Goal: Task Accomplishment & Management: Manage account settings

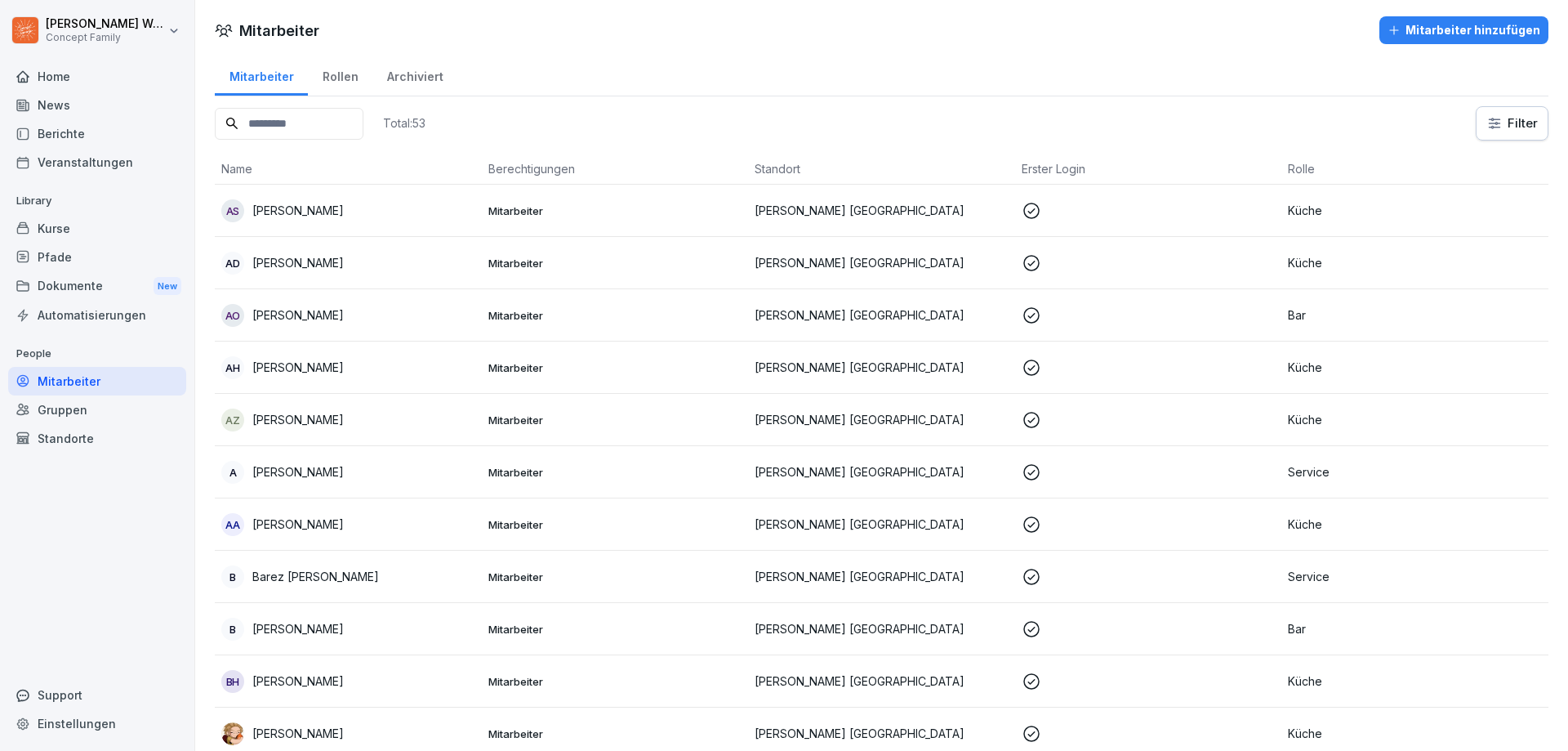
click at [81, 285] on div "Dokumente New" at bounding box center [97, 286] width 178 height 30
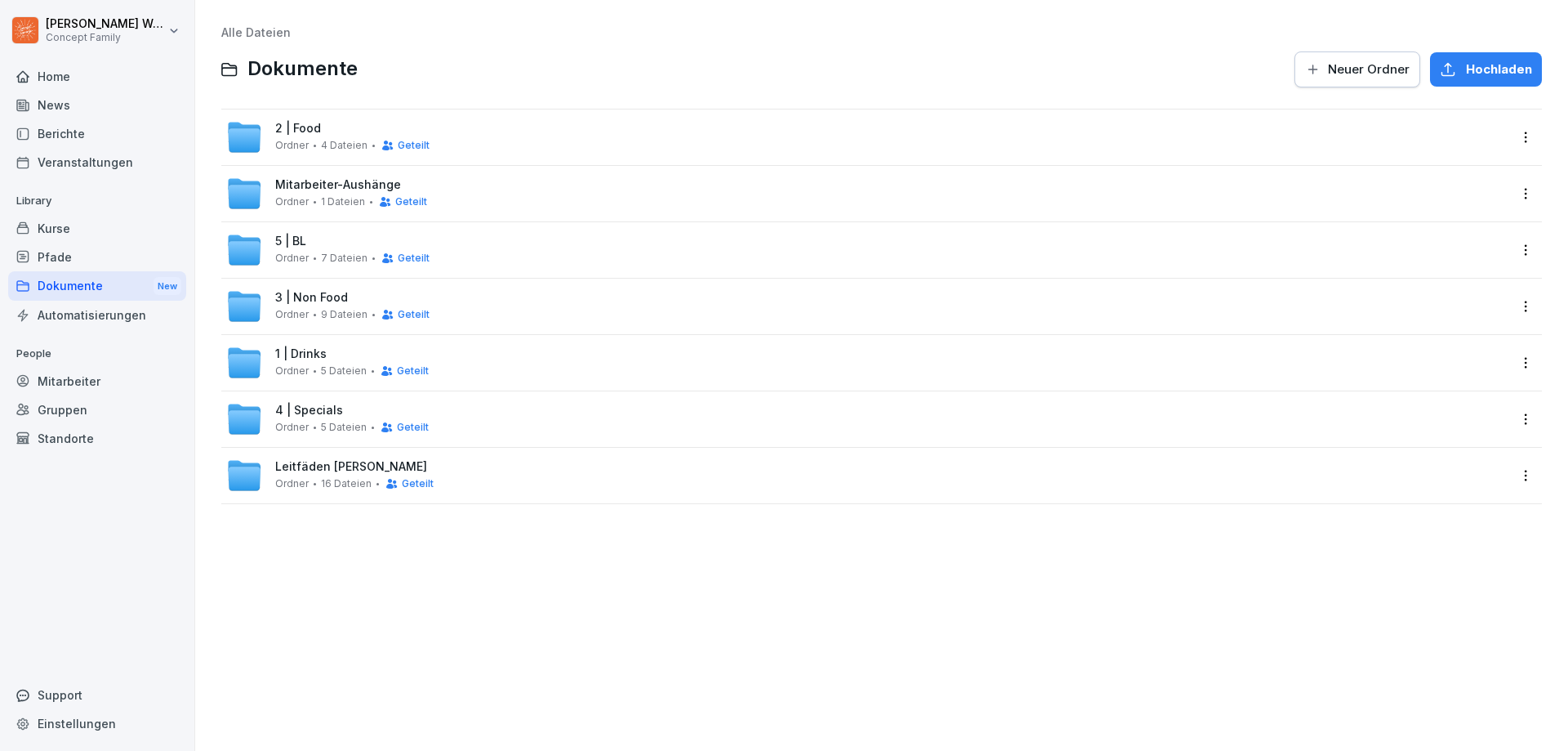
click at [319, 405] on span "4 | Specials" at bounding box center [309, 410] width 68 height 14
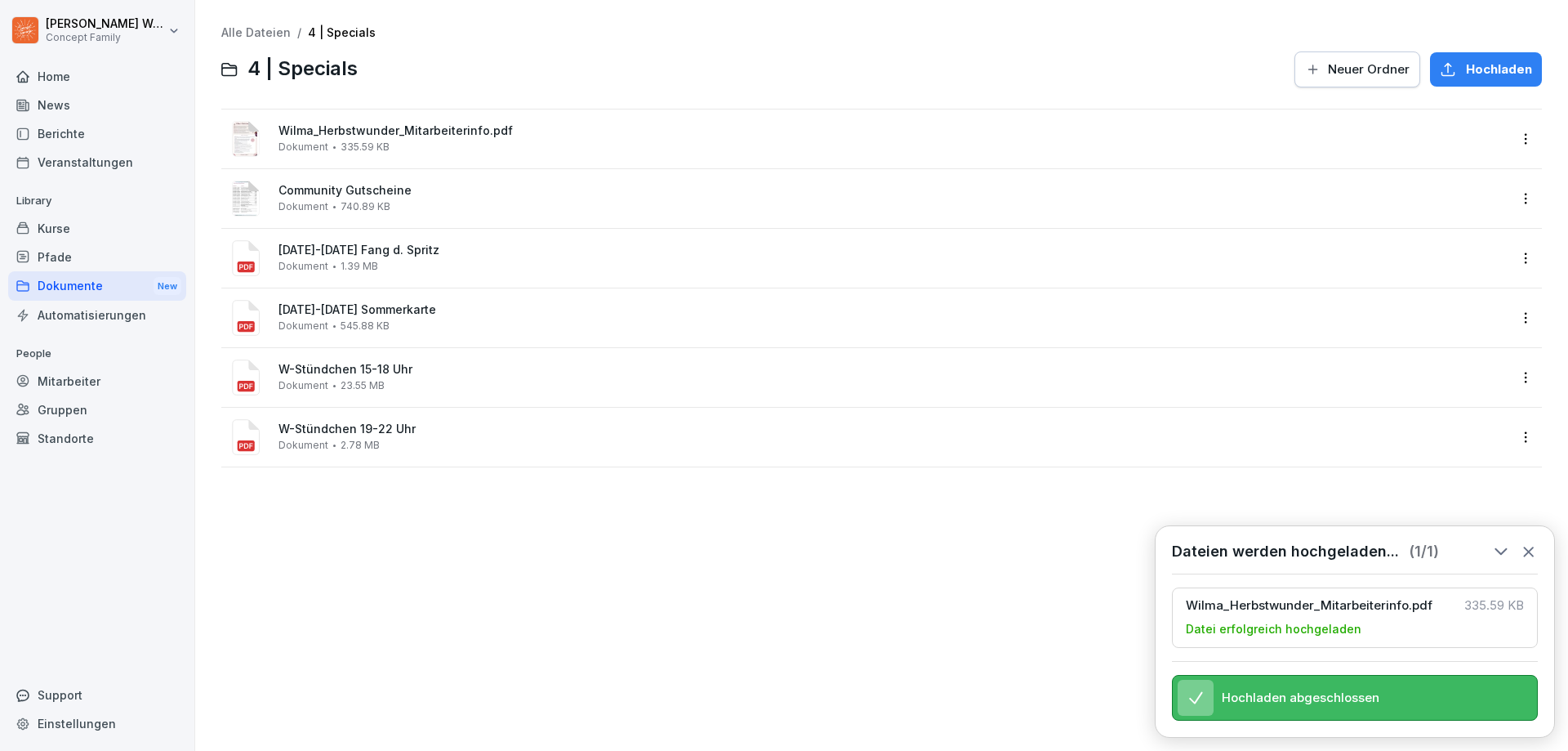
click at [1506, 137] on html "[PERSON_NAME] Concept Family Home News Berichte Veranstaltungen Library Kurse P…" at bounding box center [784, 375] width 1568 height 751
click at [1456, 294] on div "Umbenennen" at bounding box center [1429, 302] width 85 height 19
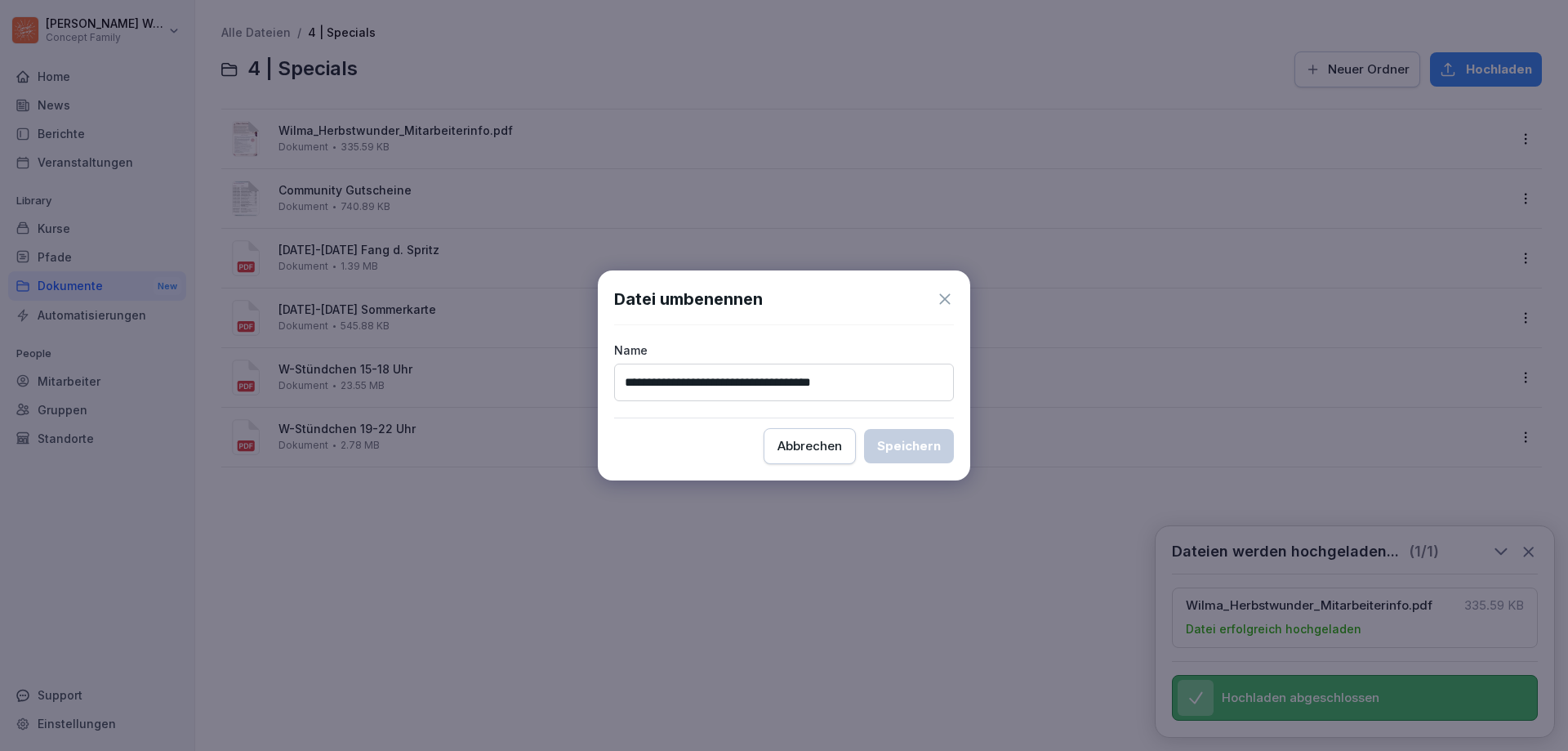
click at [668, 385] on input "**********" at bounding box center [784, 381] width 340 height 38
type input "**********"
click at [921, 453] on div "Speichern" at bounding box center [908, 446] width 63 height 18
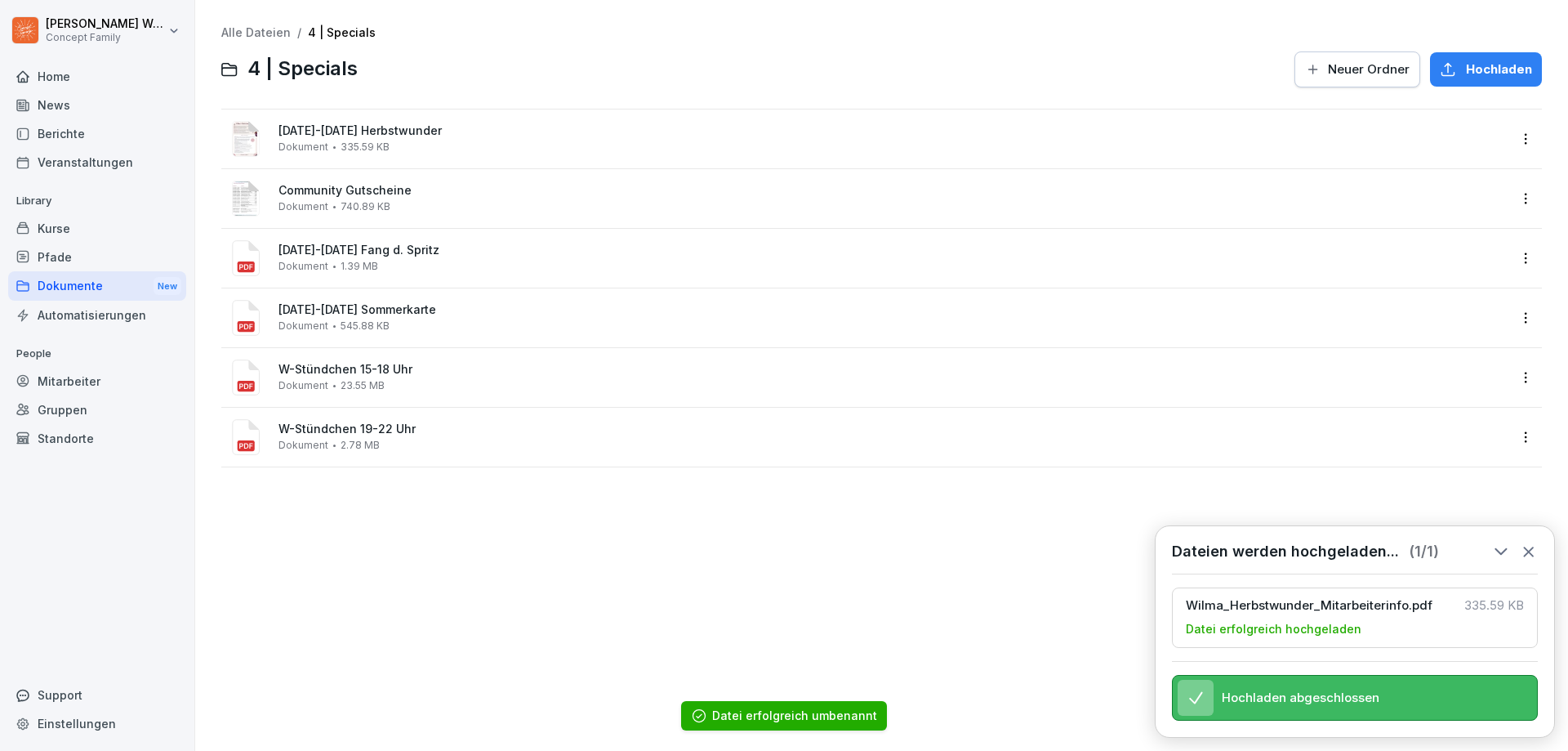
click at [503, 589] on div "Alle Dateien / 4 | Specials 4 | Specials Neuer Ordner Hochladen [DATE]-[DATE] H…" at bounding box center [881, 375] width 1348 height 726
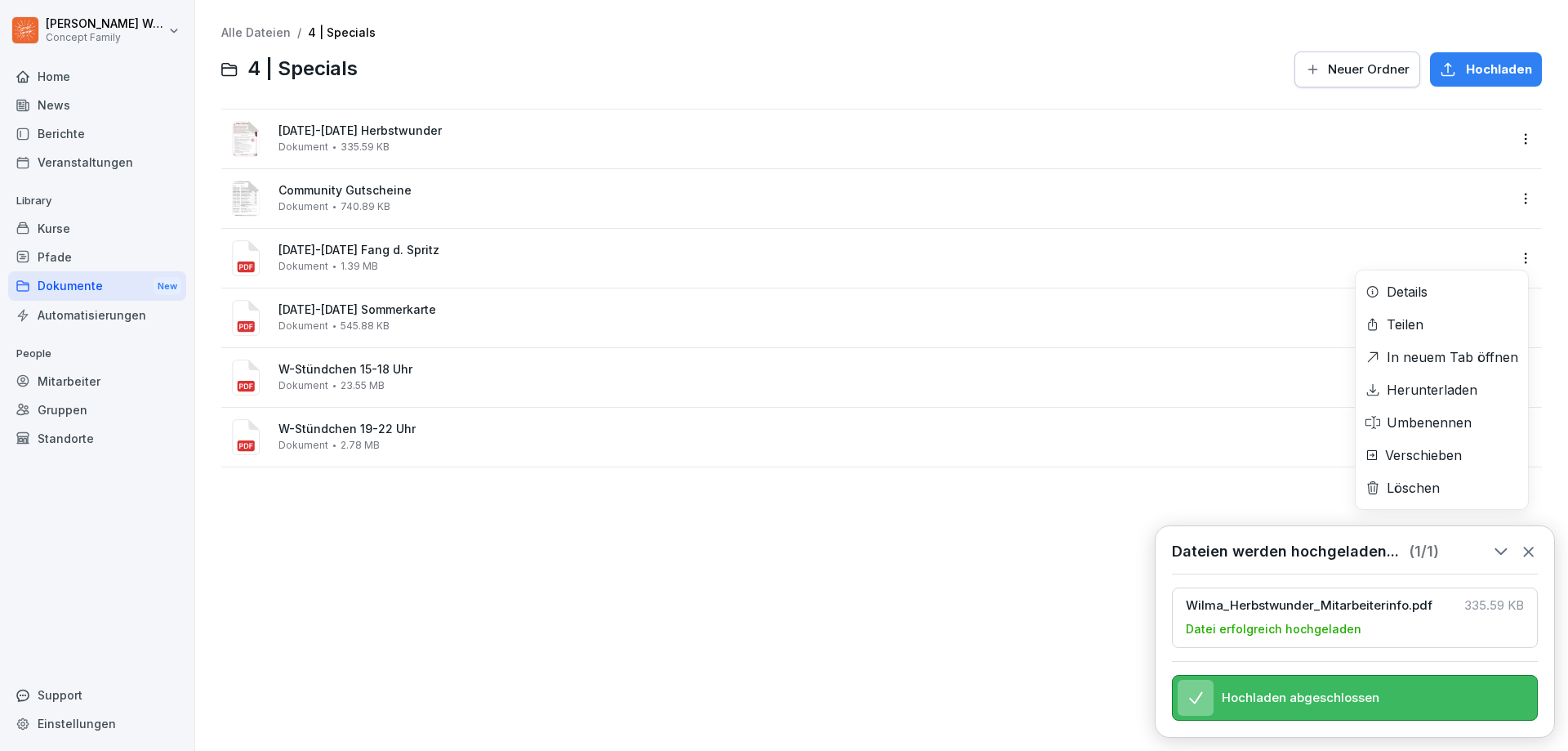
click at [1517, 258] on html "[PERSON_NAME] Concept Family Home News Berichte Veranstaltungen Library Kurse P…" at bounding box center [784, 375] width 1568 height 751
click at [1439, 480] on div "Löschen" at bounding box center [1442, 488] width 173 height 33
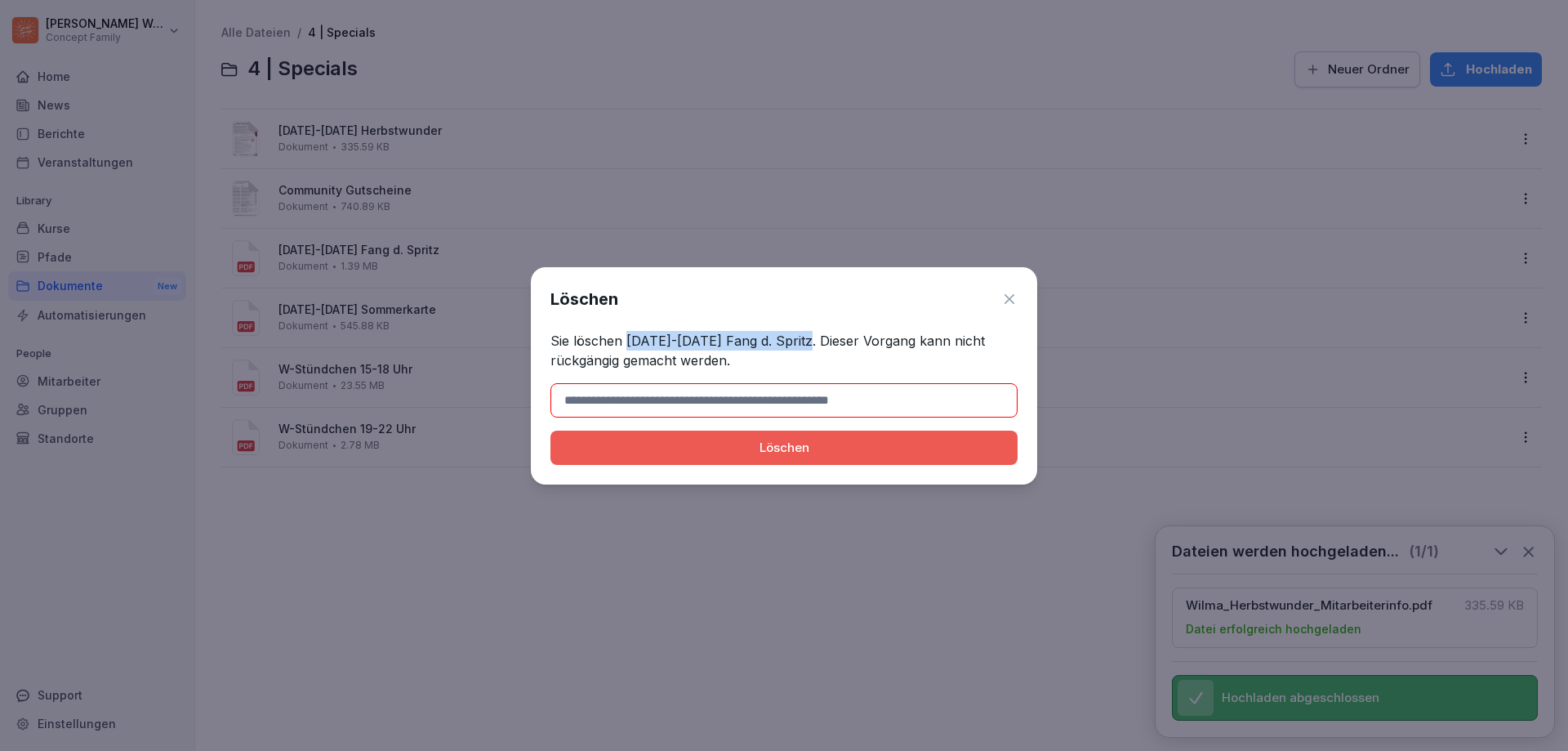
drag, startPoint x: 626, startPoint y: 340, endPoint x: 792, endPoint y: 338, distance: 166.0
click at [792, 338] on p "Sie löschen [DATE]-[DATE] Fang d. Spritz. Dieser Vorgang kann nicht rückgängig …" at bounding box center [784, 350] width 467 height 40
copy p "[DATE]-[DATE] Fang d. Spritz"
click at [724, 399] on input at bounding box center [784, 400] width 467 height 34
paste input "**********"
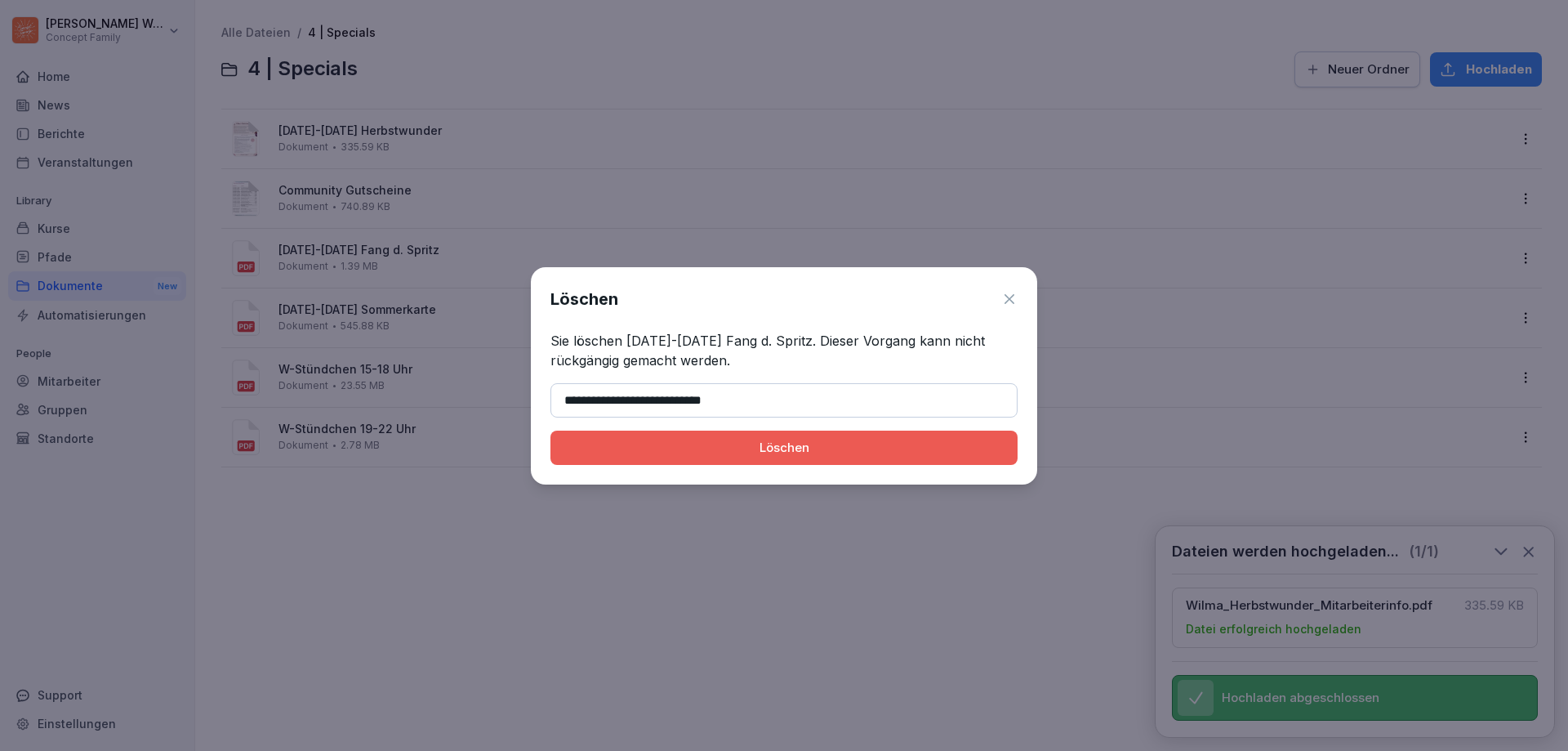
type input "**********"
click at [840, 445] on div "Löschen" at bounding box center [784, 448] width 441 height 18
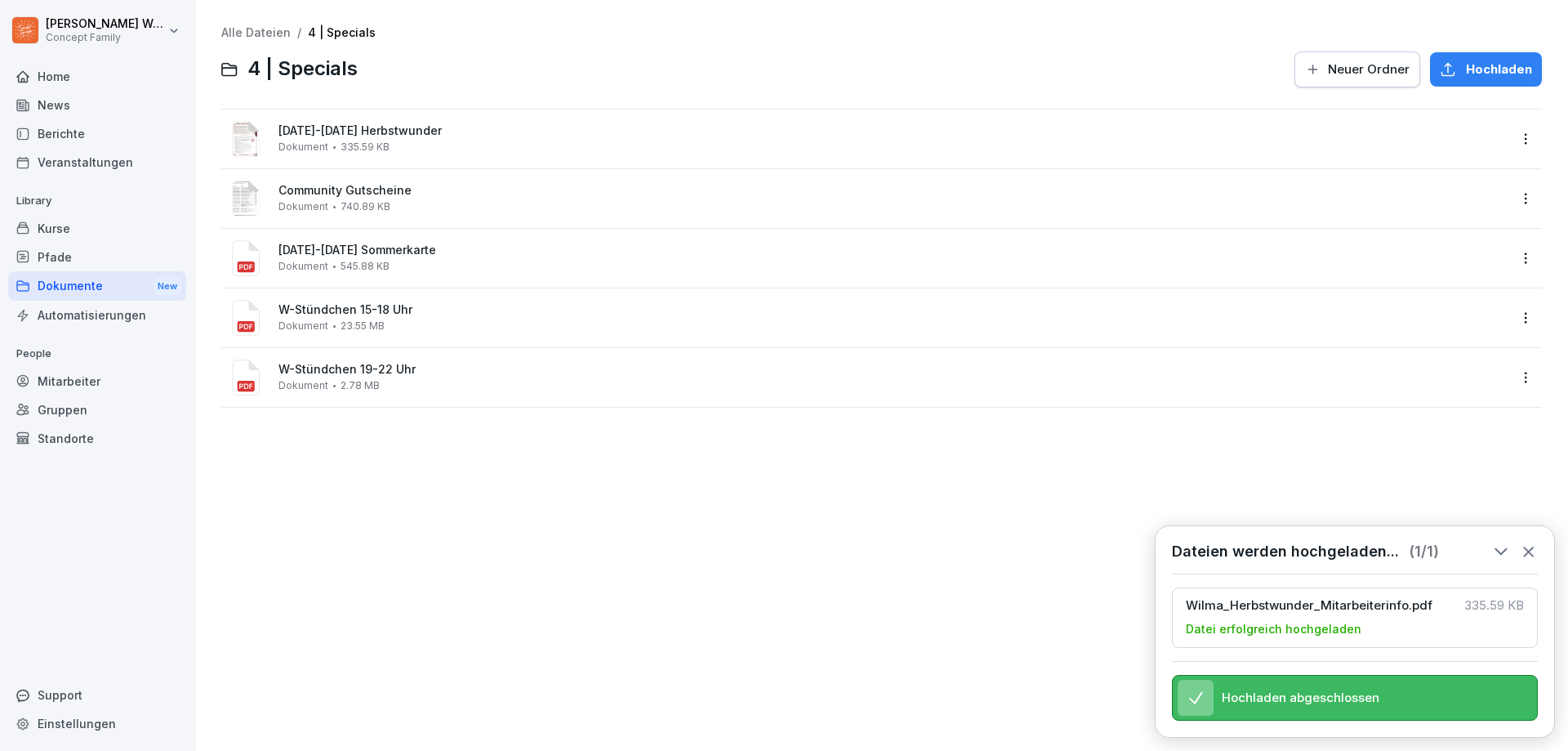
click at [356, 429] on div "Alle Dateien / 4 | Specials 4 | Specials Neuer Ordner Hochladen [DATE]-[DATE] H…" at bounding box center [881, 375] width 1348 height 726
click at [365, 188] on span "Community Gutscheine" at bounding box center [892, 190] width 1229 height 14
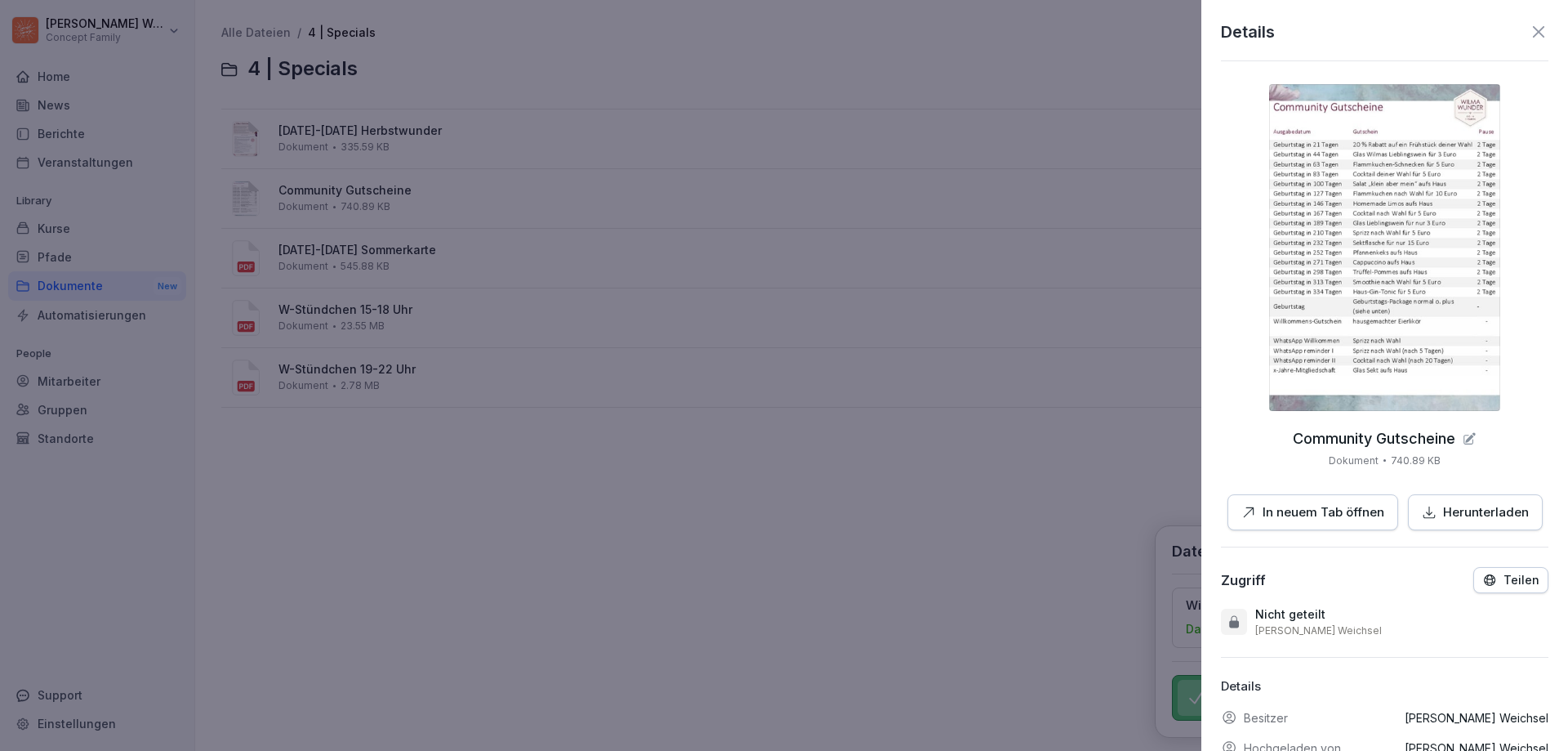
click at [1531, 32] on icon at bounding box center [1539, 31] width 19 height 19
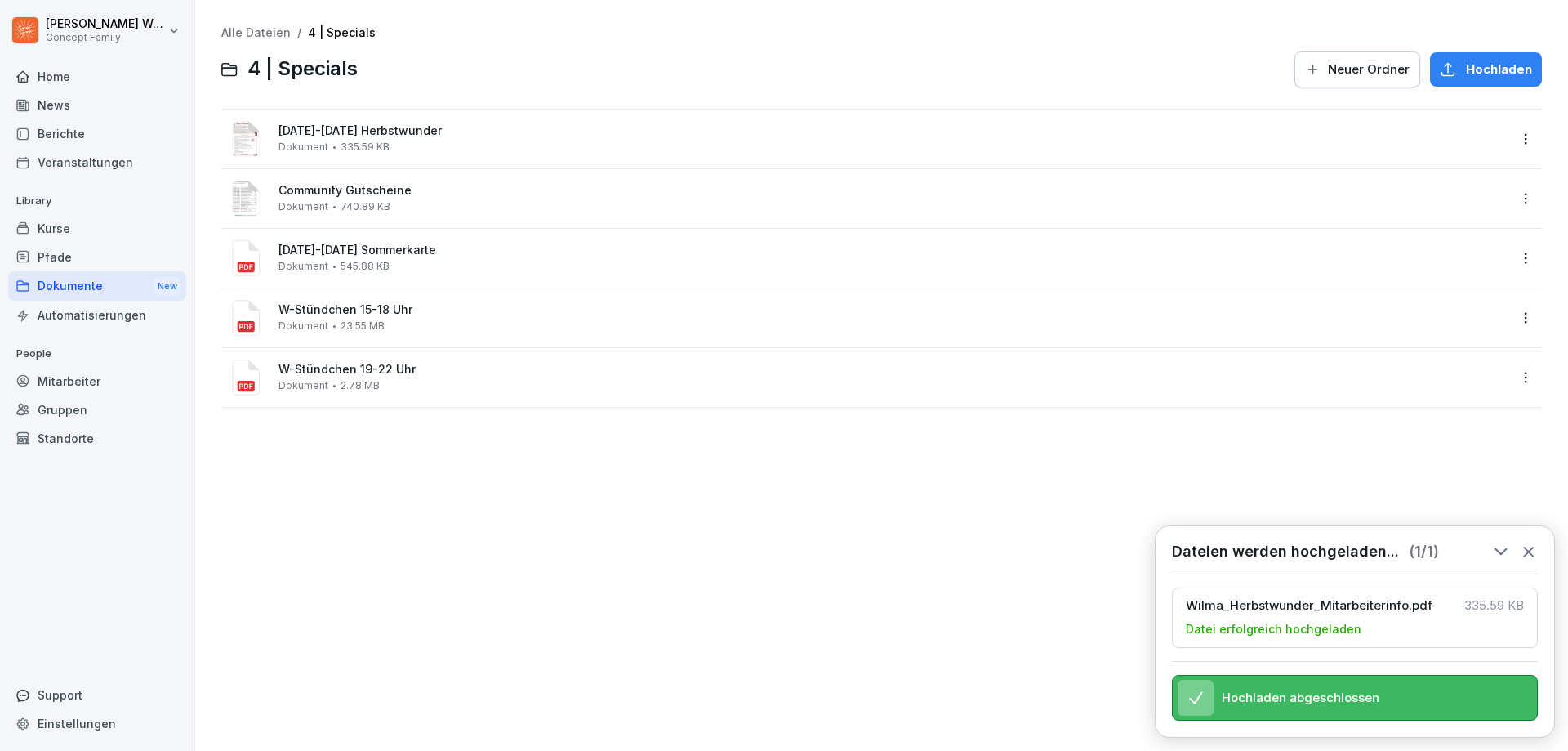
click at [627, 495] on div "Alle Dateien / 4 | Specials 4 | Specials Neuer Ordner Hochladen [DATE]-[DATE] H…" at bounding box center [881, 375] width 1348 height 726
click at [298, 529] on div "Alle Dateien / 4 | Specials 4 | Specials Neuer Ordner Hochladen [DATE]-[DATE] H…" at bounding box center [881, 375] width 1348 height 726
click at [77, 285] on div "Dokumente New" at bounding box center [97, 286] width 178 height 30
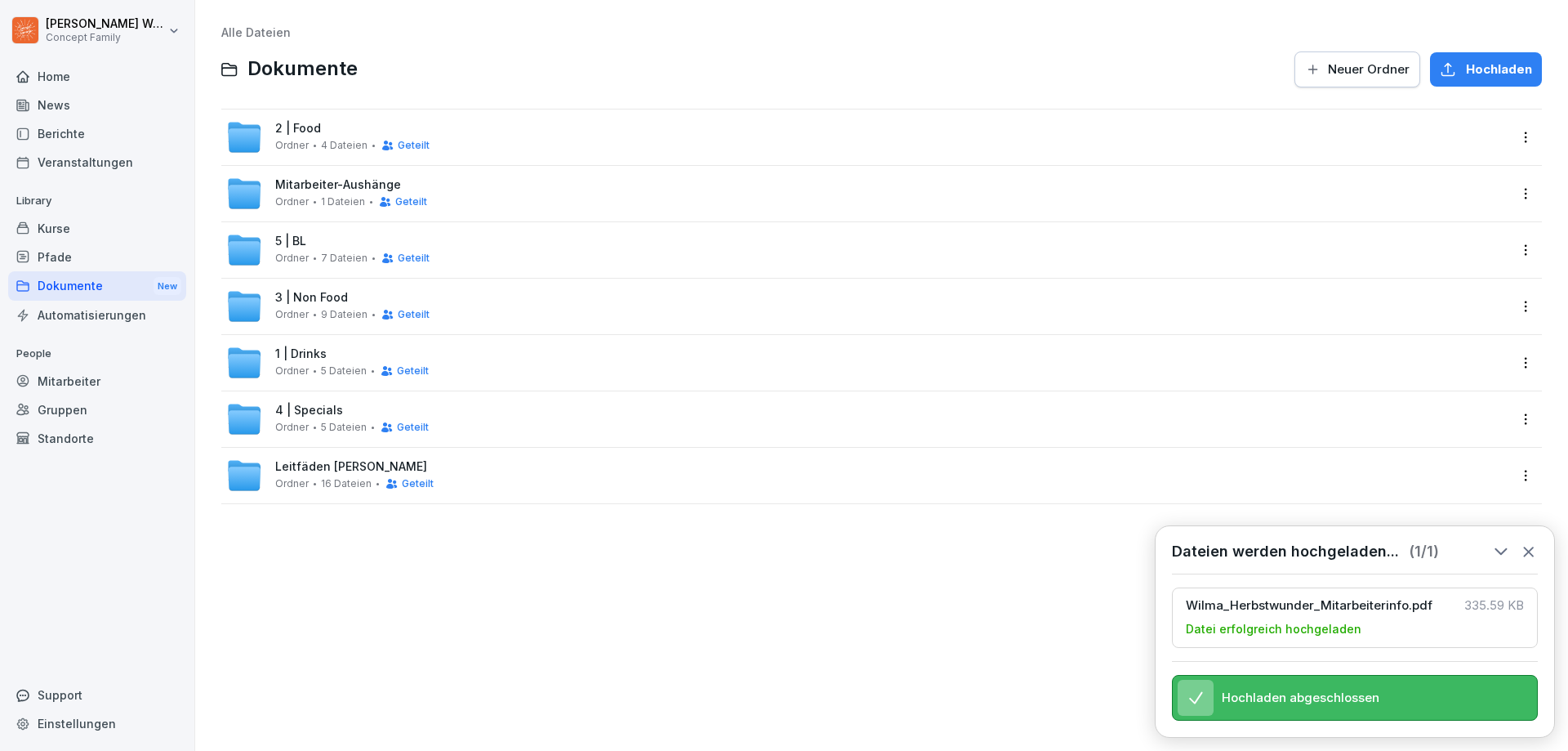
click at [324, 129] on div "2 | Food Ordner 4 Dateien Geteilt" at bounding box center [352, 136] width 154 height 30
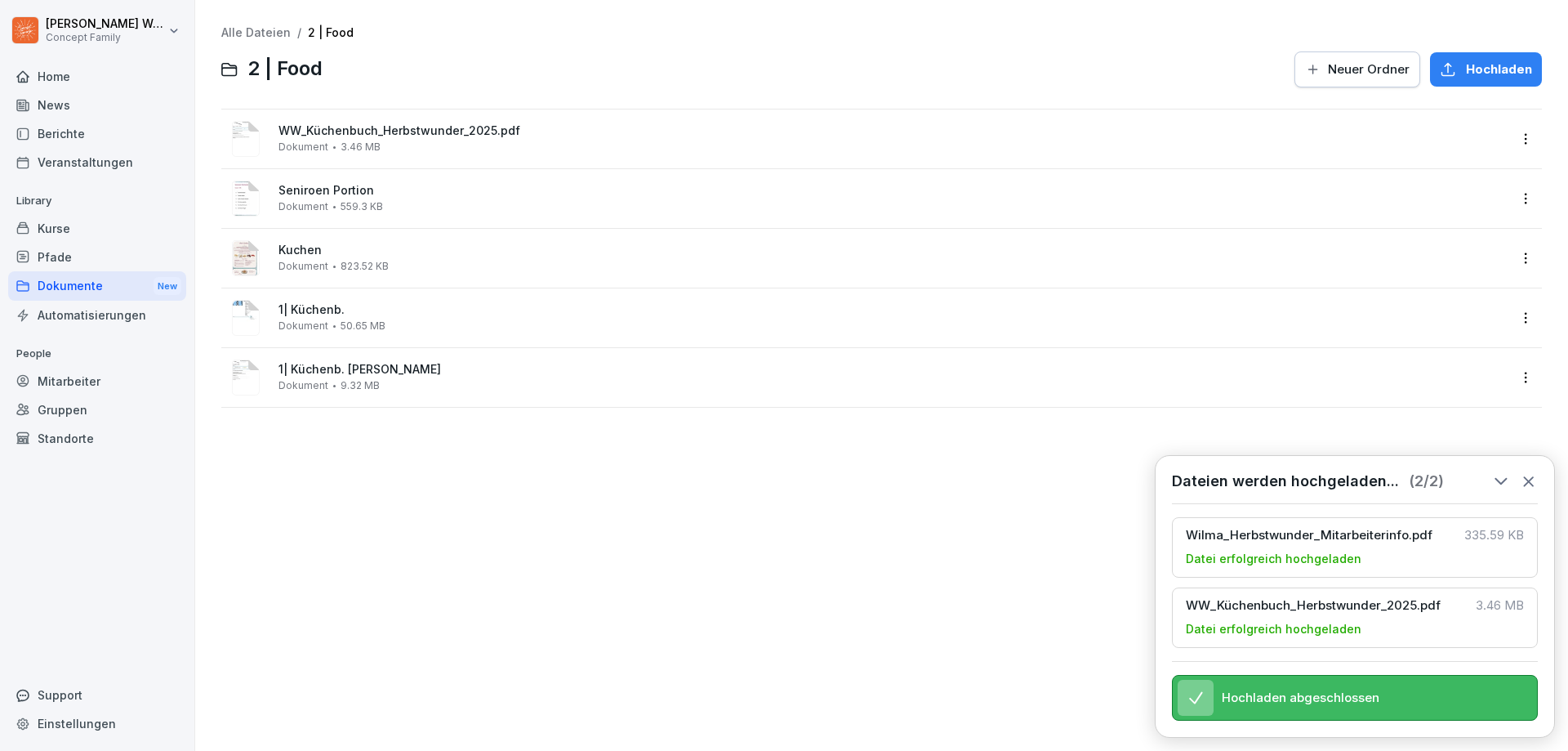
click at [1515, 137] on html "[PERSON_NAME] Concept Family Home News Berichte Veranstaltungen Library Kurse P…" at bounding box center [784, 375] width 1568 height 751
click at [1467, 300] on div "Umbenennen" at bounding box center [1429, 302] width 85 height 19
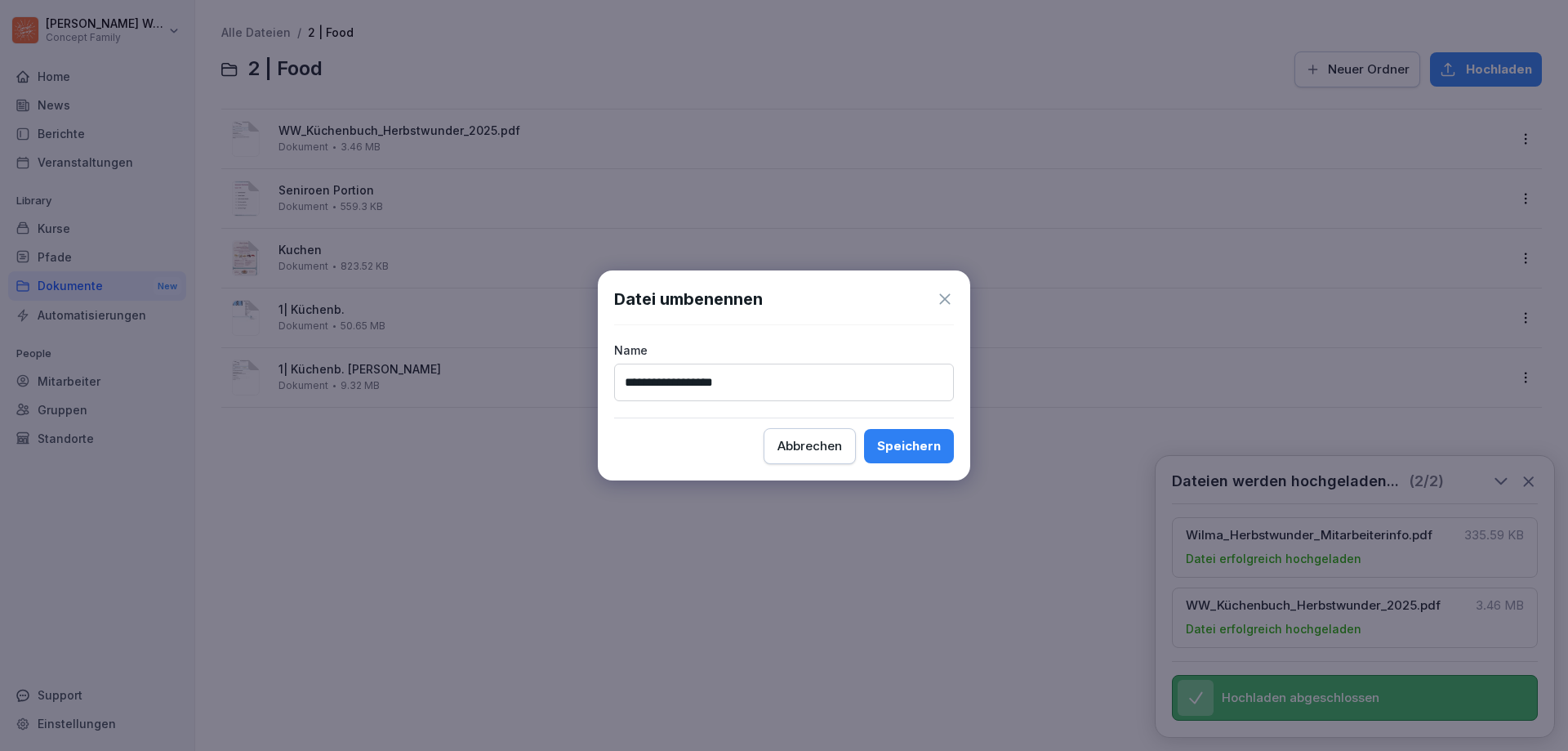
type input "**********"
click at [864, 429] on button "Speichern" at bounding box center [909, 446] width 90 height 34
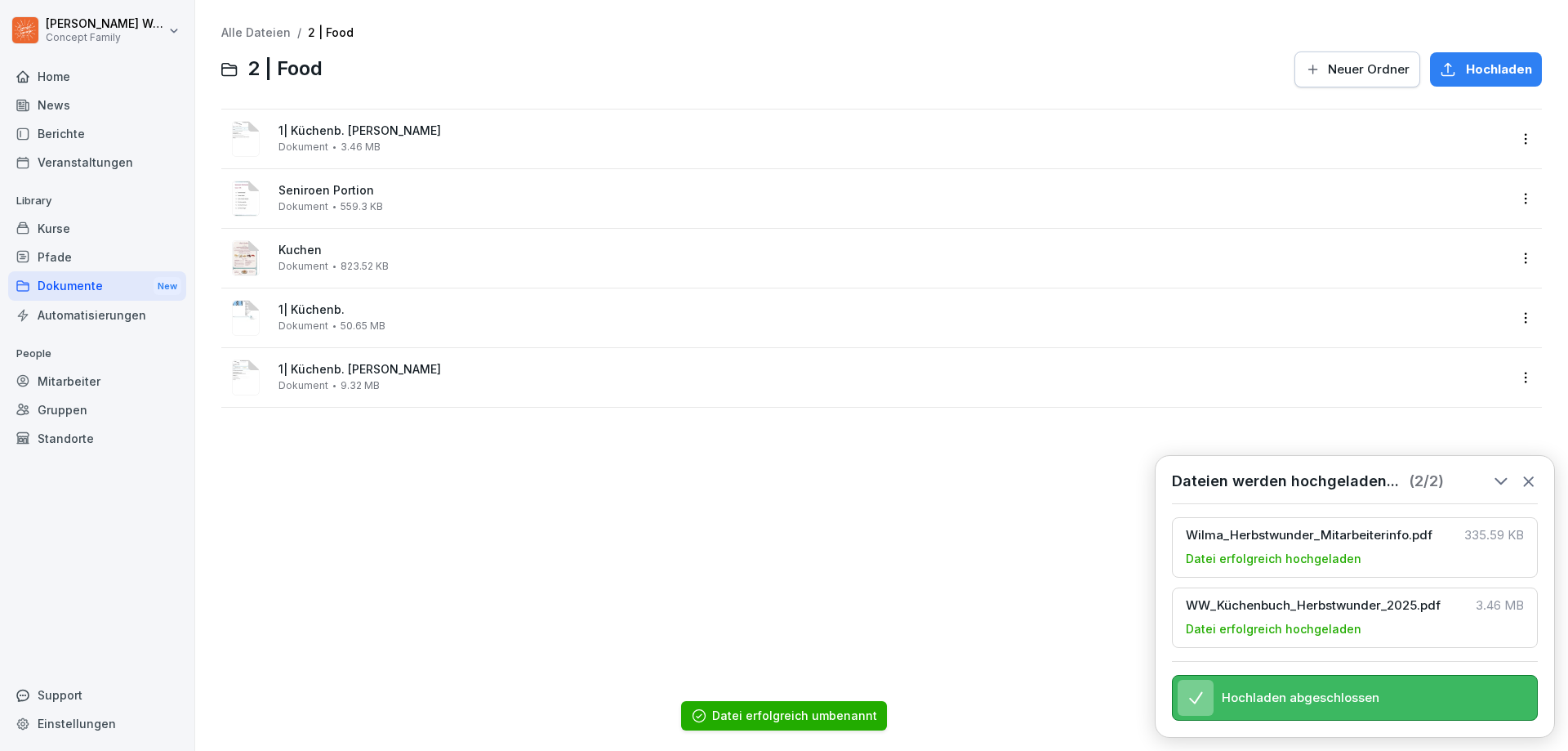
click at [576, 481] on div "Alle Dateien / 2 | Food 2 | Food Neuer Ordner Hochladen 1| Küchenb. [PERSON_NAM…" at bounding box center [881, 375] width 1348 height 726
click at [81, 289] on div "Dokumente New" at bounding box center [97, 286] width 178 height 30
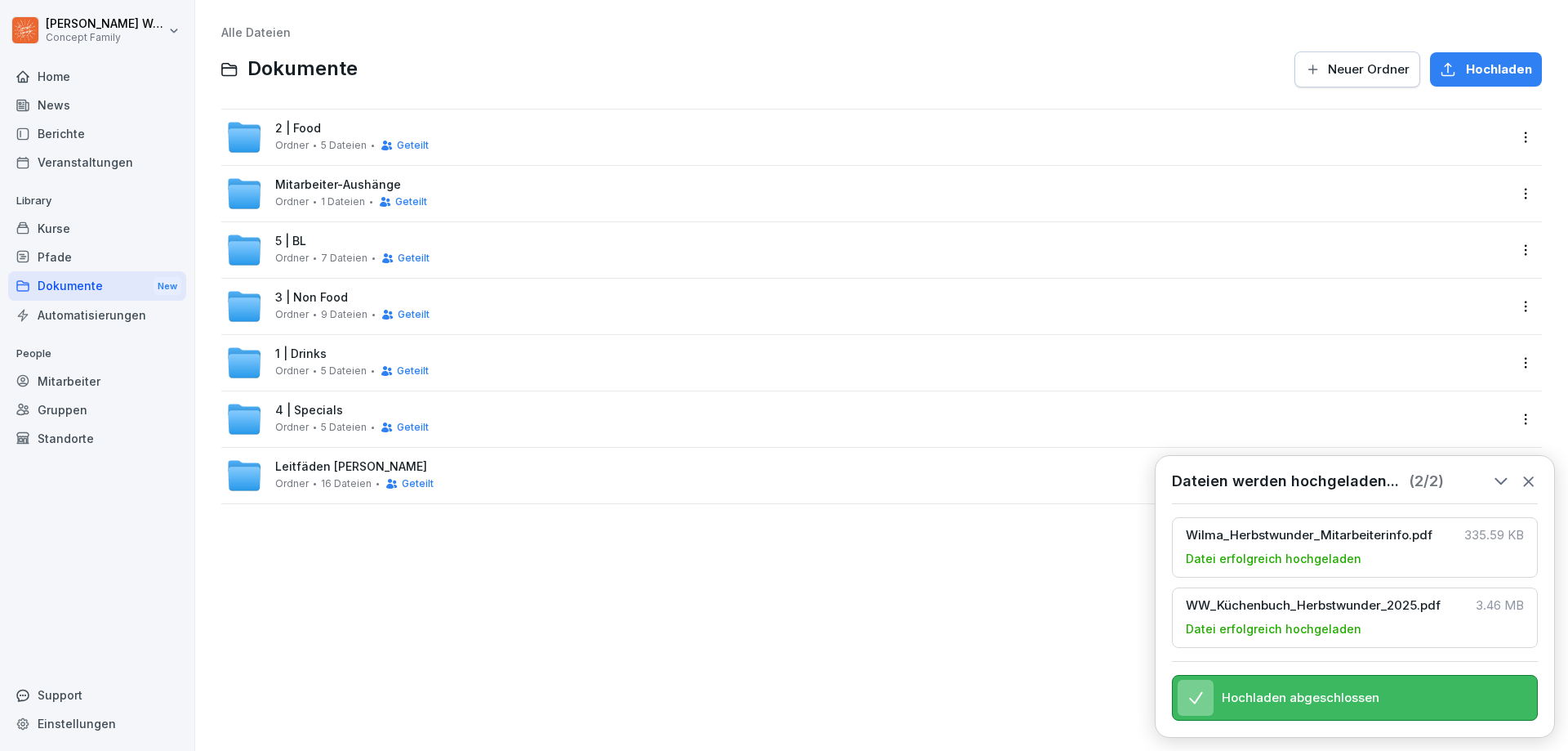
click at [323, 354] on span "1 | Drinks" at bounding box center [301, 354] width 51 height 14
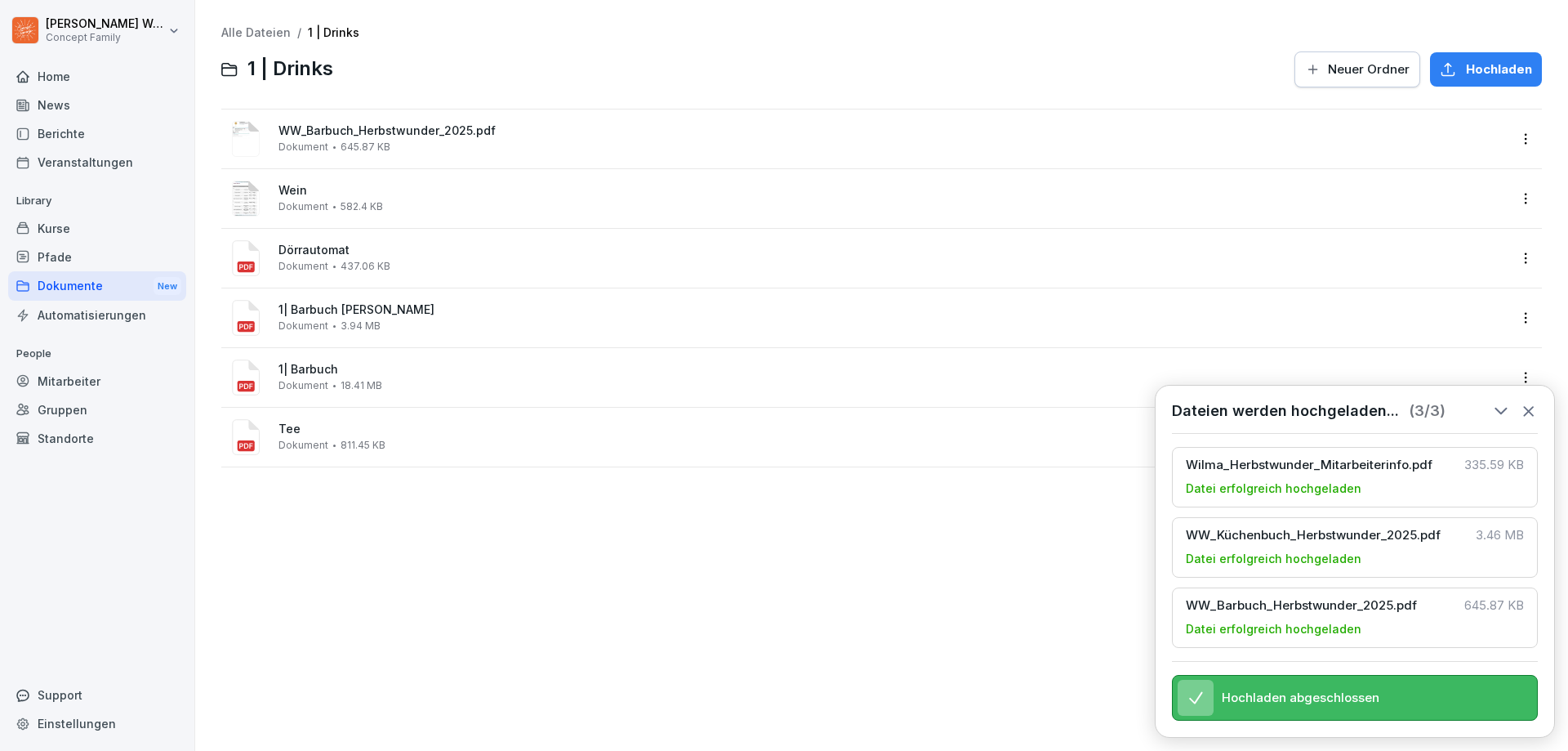
click at [1529, 407] on icon at bounding box center [1529, 411] width 18 height 18
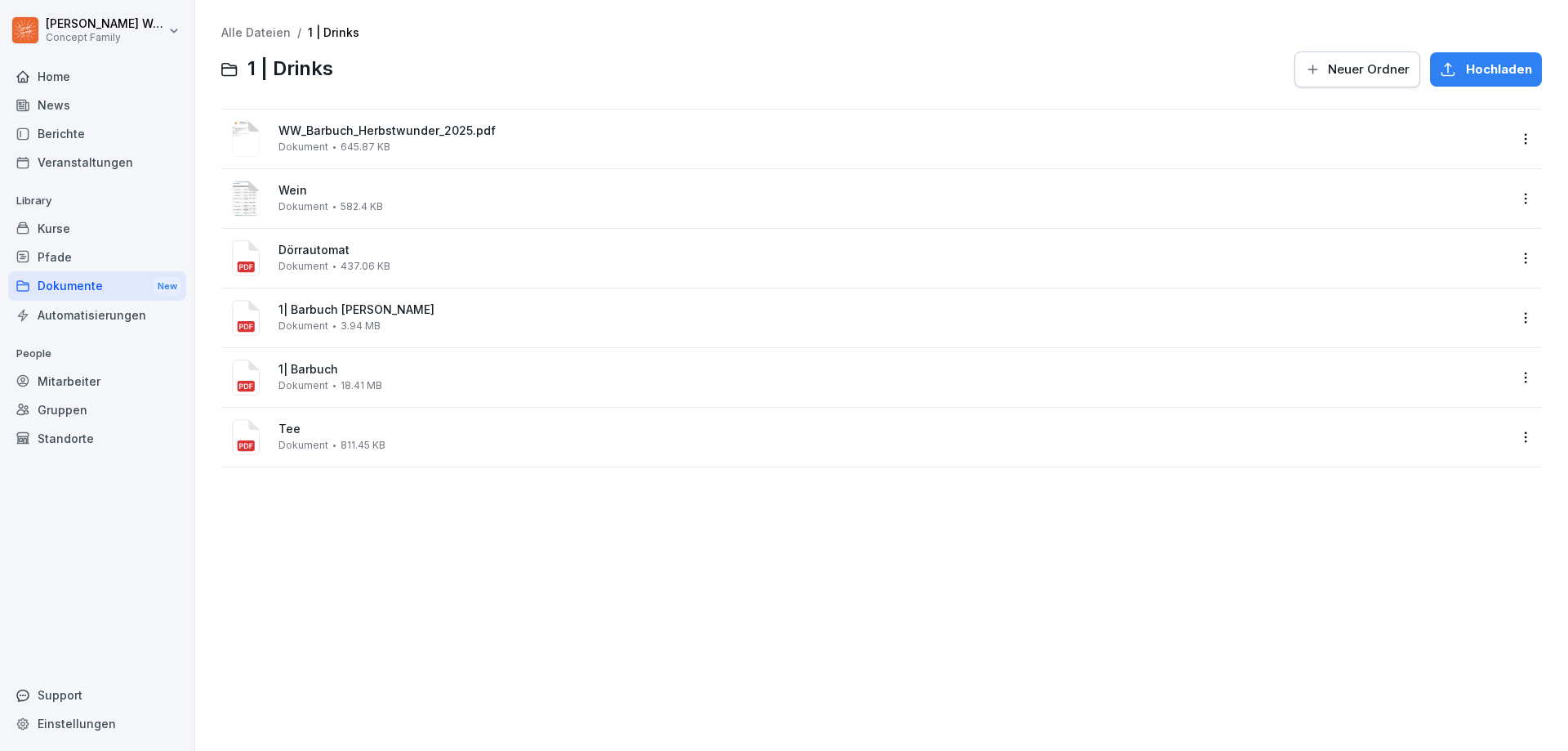
click at [1517, 142] on html "[PERSON_NAME] Concept Family Home News Berichte Veranstaltungen Library Kurse P…" at bounding box center [784, 375] width 1568 height 751
click at [1446, 308] on div "Umbenennen" at bounding box center [1429, 302] width 85 height 19
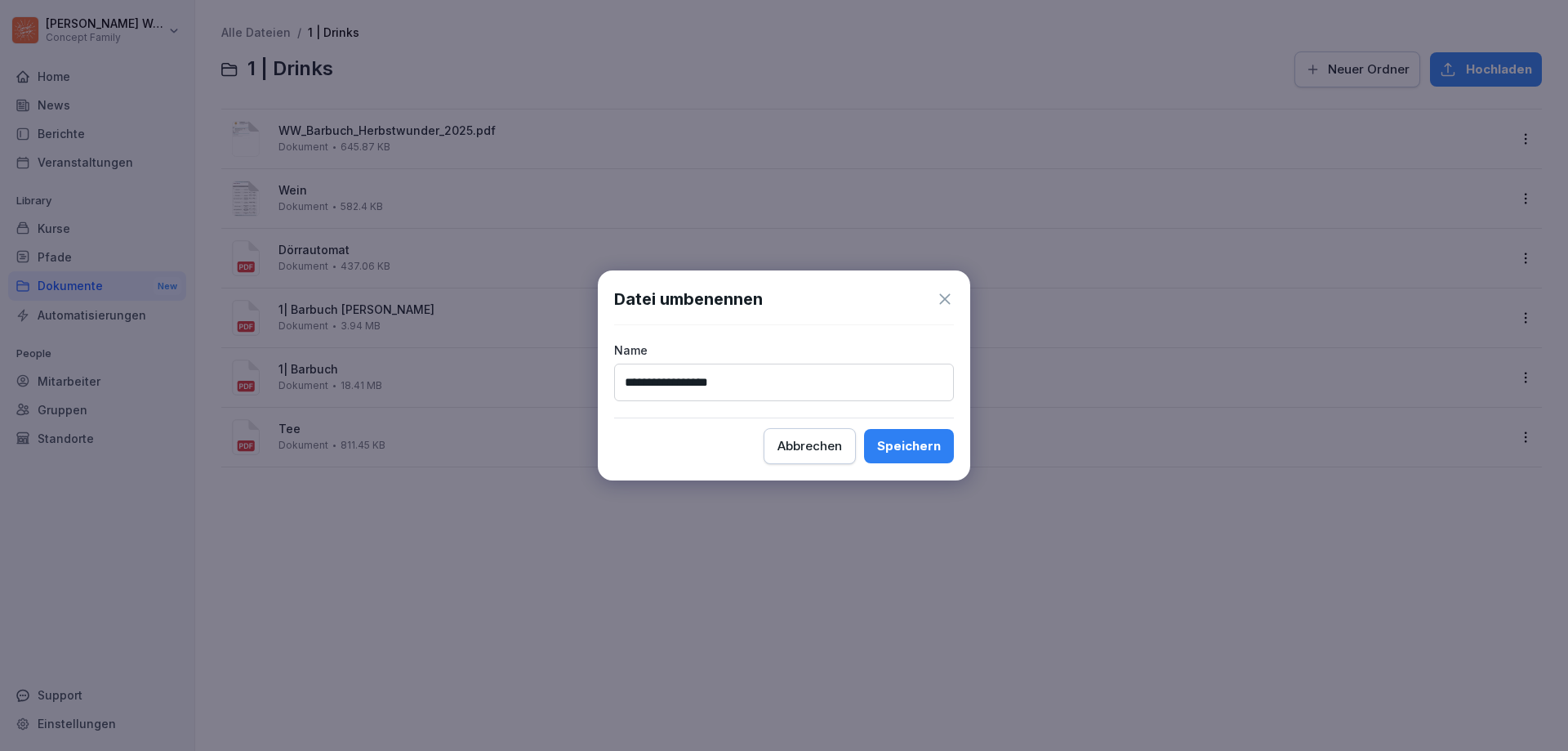
type input "**********"
click at [864, 429] on button "Speichern" at bounding box center [909, 446] width 90 height 34
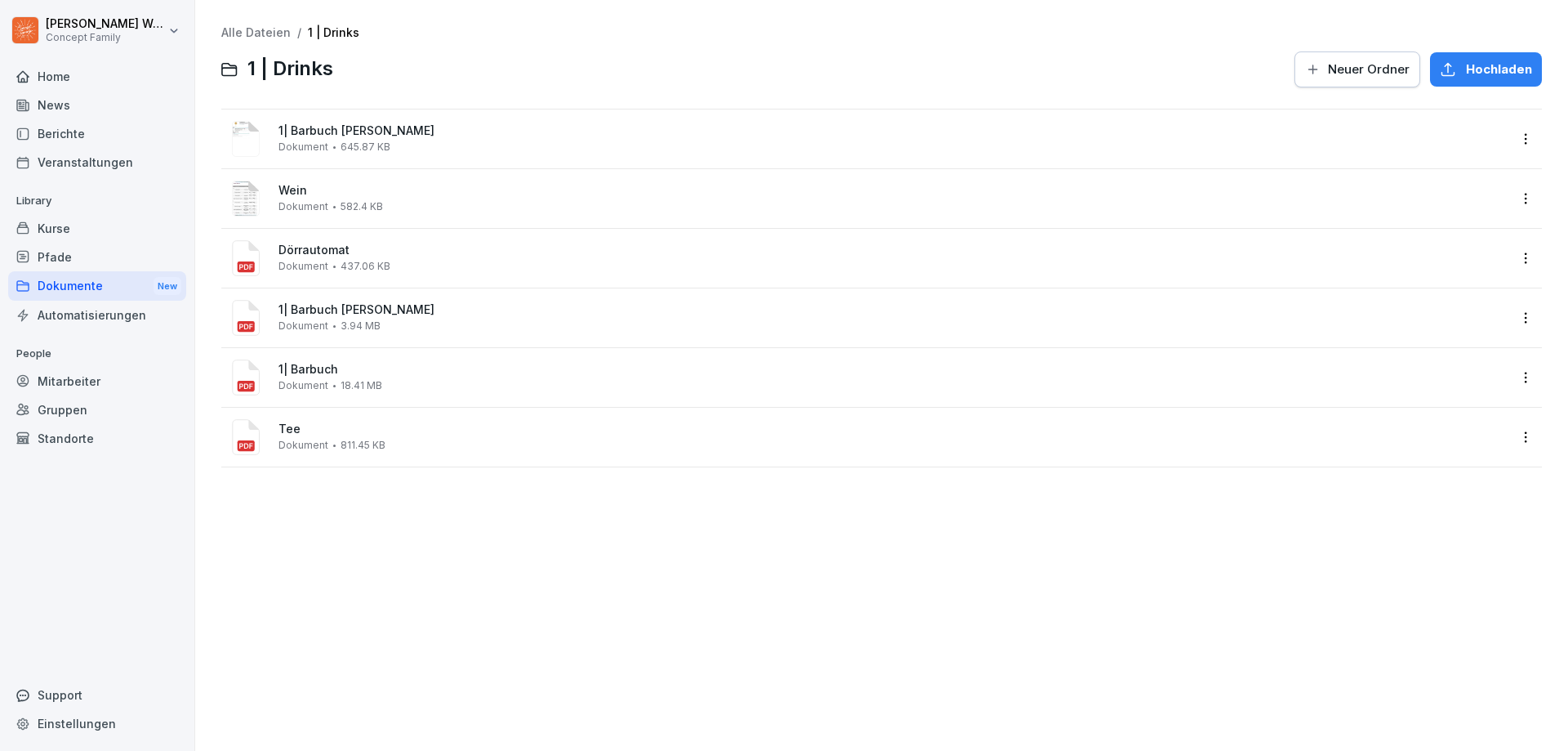
click at [512, 569] on div "Alle Dateien / 1 | Drinks 1 | Drinks Neuer Ordner Hochladen 1| Barbuch [PERSON_…" at bounding box center [881, 375] width 1348 height 726
click at [378, 519] on div "Alle Dateien / 1 | Drinks 1 | Drinks Neuer Ordner Hochladen 1| Barbuch [PERSON_…" at bounding box center [881, 375] width 1348 height 726
click at [83, 281] on div "Dokumente New" at bounding box center [97, 286] width 178 height 30
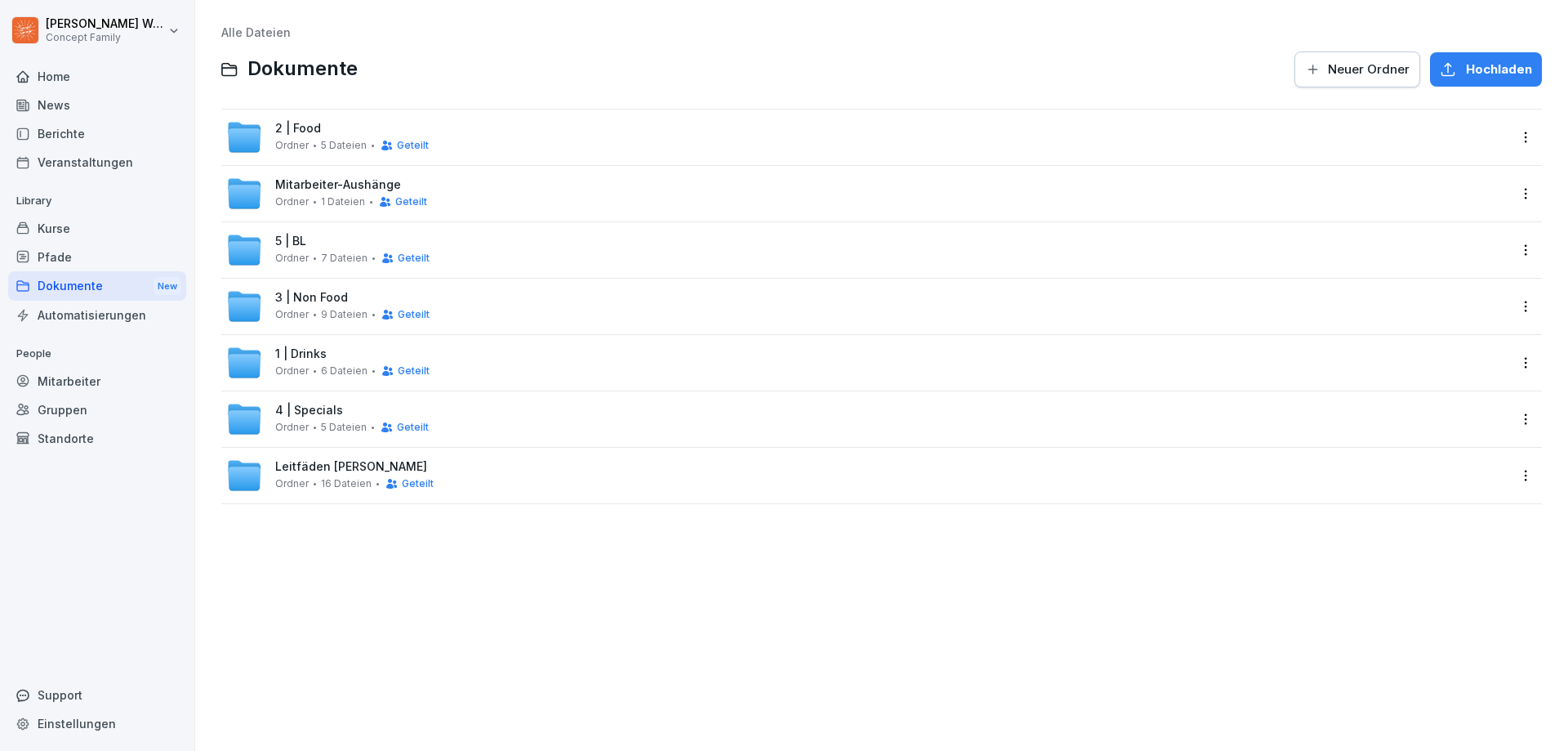
click at [321, 227] on div "5 | BL Ordner 7 Dateien Geteilt" at bounding box center [881, 250] width 1321 height 55
click at [312, 245] on div "5 | BL Ordner 7 Dateien Geteilt" at bounding box center [352, 249] width 154 height 30
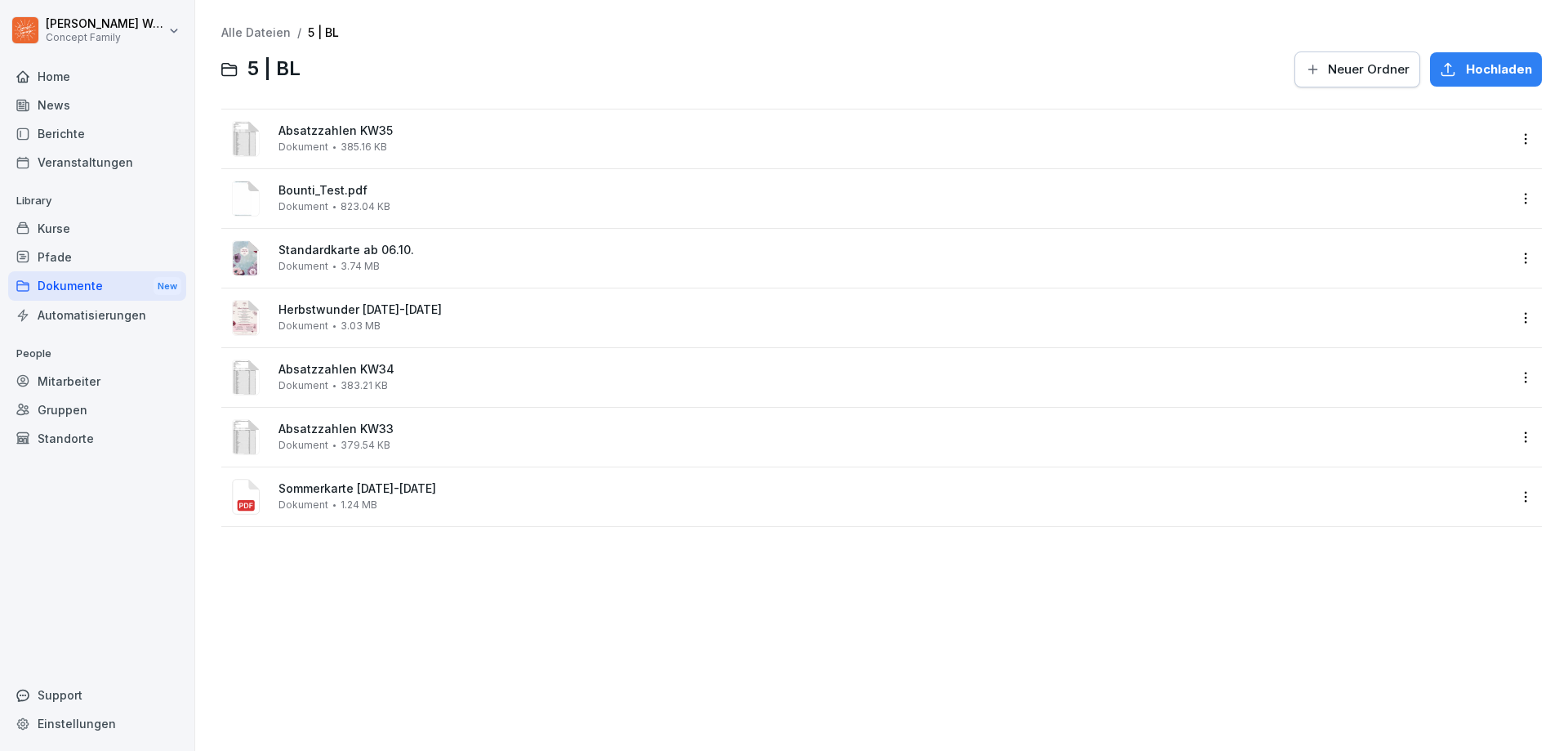
click at [1501, 199] on div "Bounti_Test.pdf Dokument 823.04 KB" at bounding box center [881, 199] width 1321 height 59
click at [1512, 198] on html "[PERSON_NAME] Concept Family Home News Berichte Veranstaltungen Library Kurse P…" at bounding box center [784, 375] width 1568 height 751
click at [1411, 424] on div "Löschen" at bounding box center [1414, 427] width 53 height 19
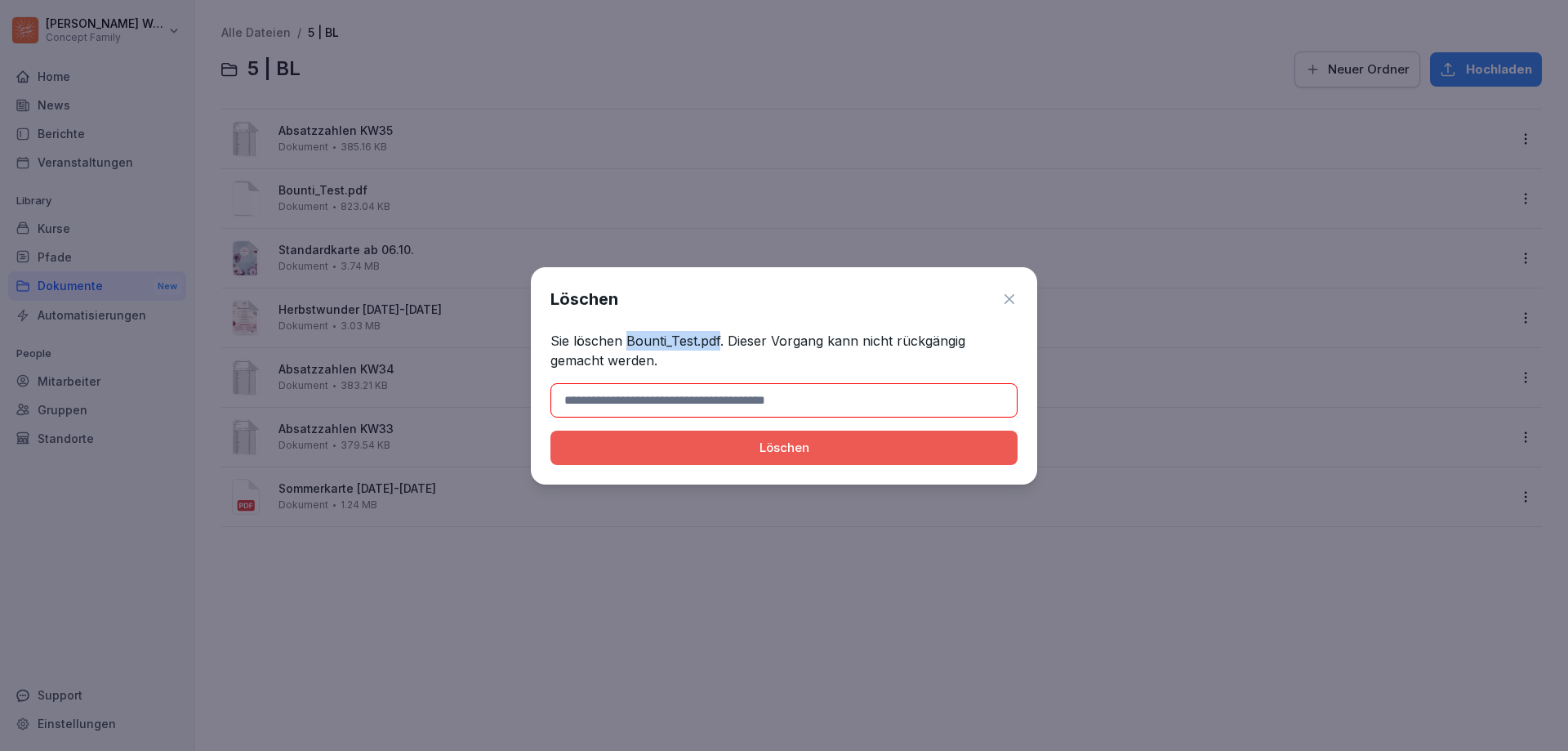
drag, startPoint x: 627, startPoint y: 341, endPoint x: 721, endPoint y: 339, distance: 94.0
click at [721, 339] on p "Sie löschen Bounti_Test.pdf. Dieser Vorgang kann nicht rückgängig gemacht werde…" at bounding box center [784, 350] width 467 height 40
copy p "Bounti_Test.pdf"
click at [722, 407] on input at bounding box center [784, 400] width 467 height 34
paste input "**********"
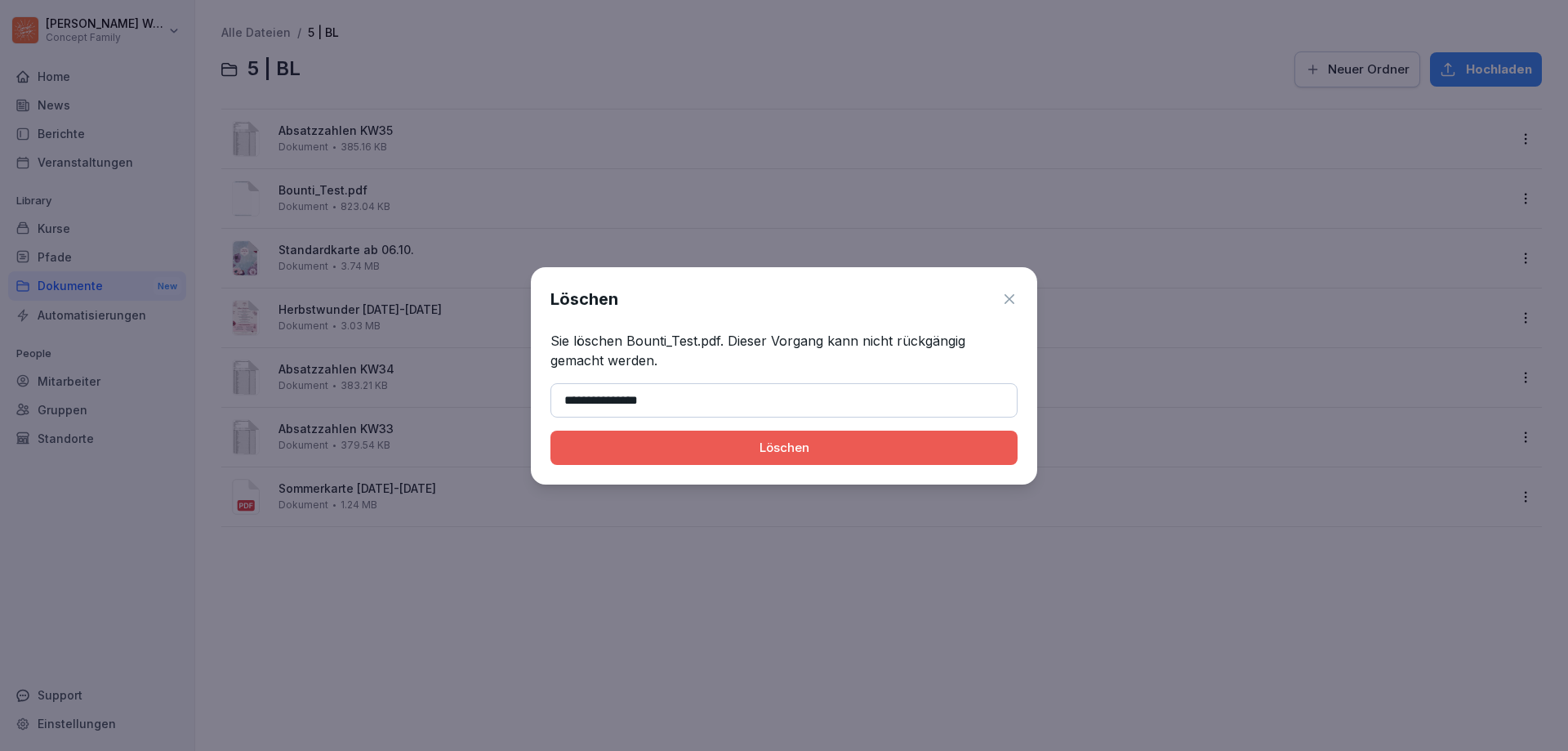
type input "**********"
click at [835, 438] on div "Löschen" at bounding box center [784, 448] width 441 height 18
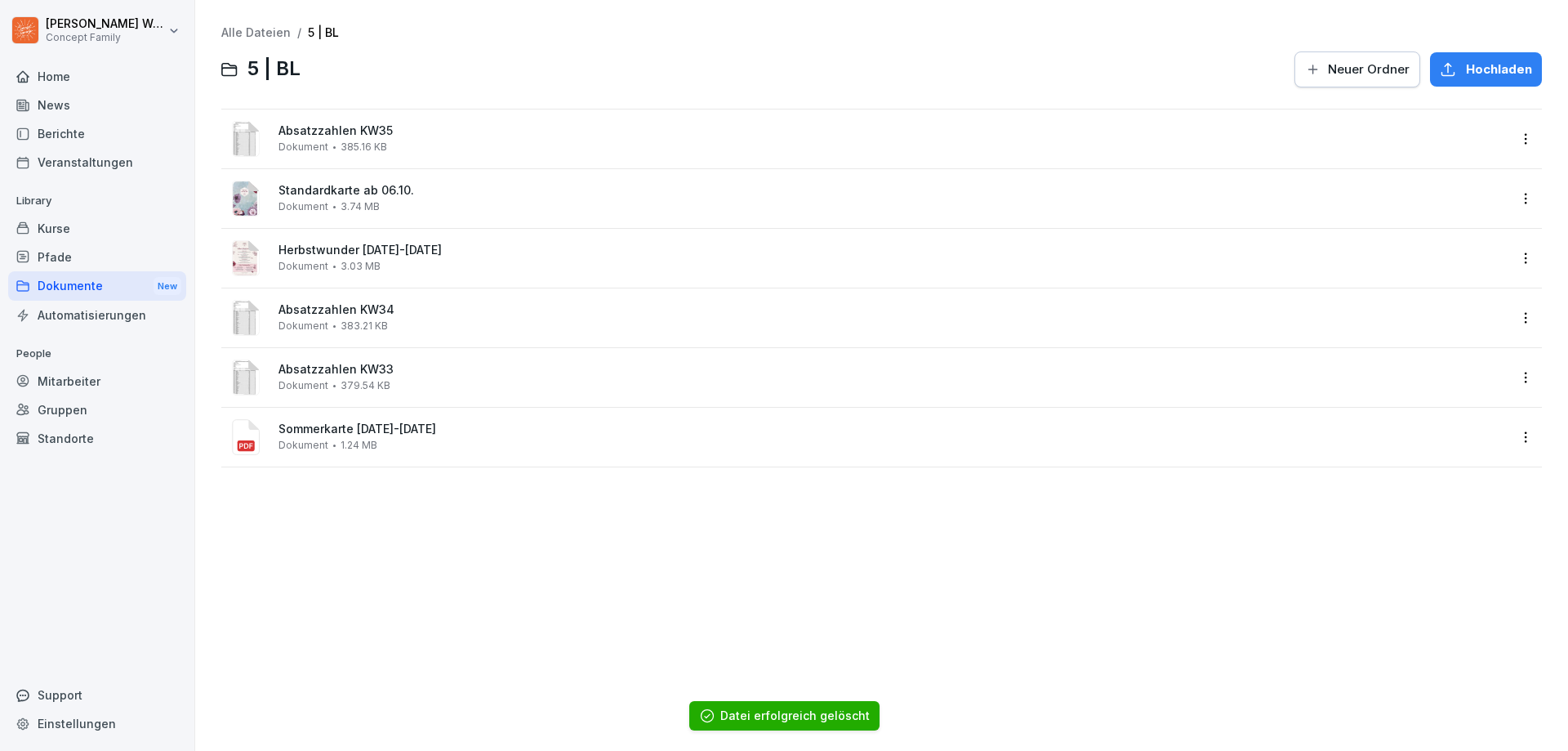
click at [321, 508] on div "Alle Dateien / 5 | BL 5 | BL Neuer Ordner Hochladen Absatzzahlen KW35 Dokument …" at bounding box center [881, 375] width 1348 height 726
click at [372, 86] on div at bounding box center [798, 69] width 974 height 40
